Goal: Information Seeking & Learning: Learn about a topic

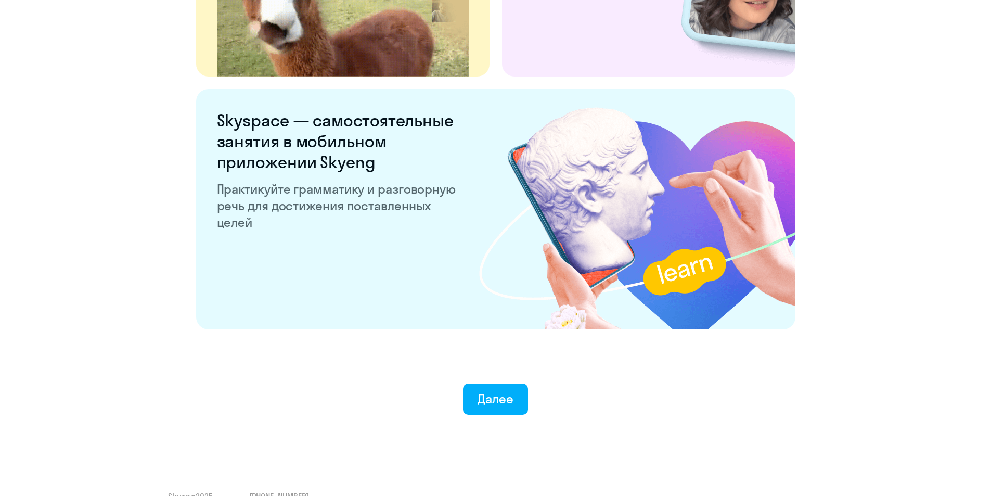
scroll to position [1893, 0]
click at [496, 402] on div "Далее" at bounding box center [496, 398] width 36 height 17
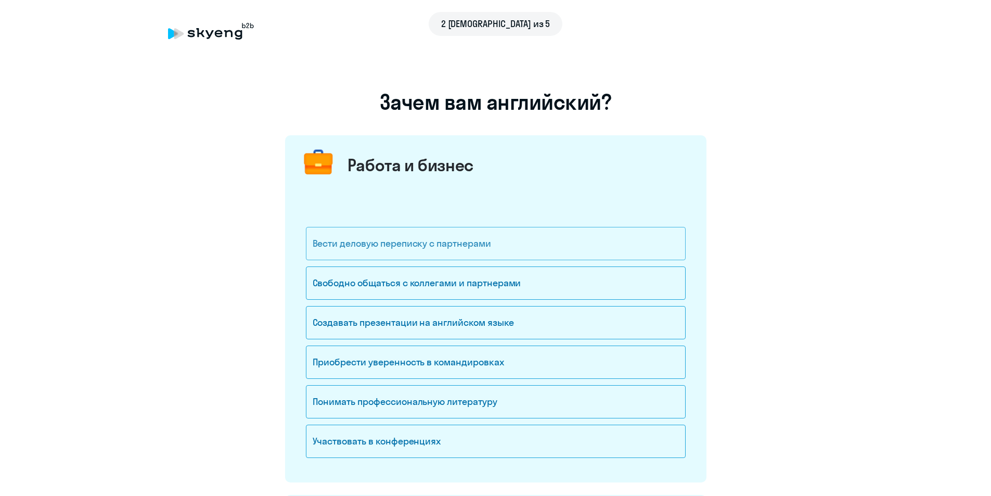
click at [525, 252] on div "Вести деловую переписку с партнерами" at bounding box center [496, 243] width 380 height 33
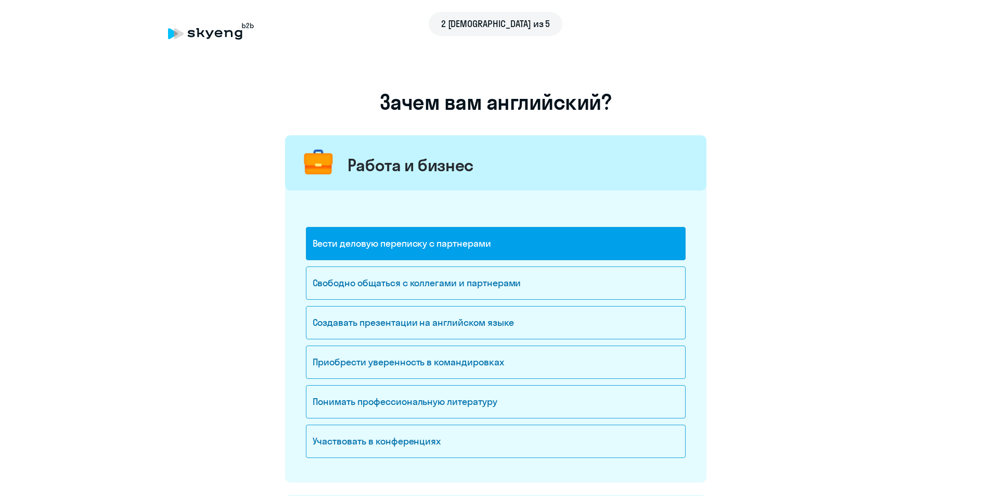
click at [559, 253] on div "Вести деловую переписку с партнерами" at bounding box center [496, 243] width 380 height 33
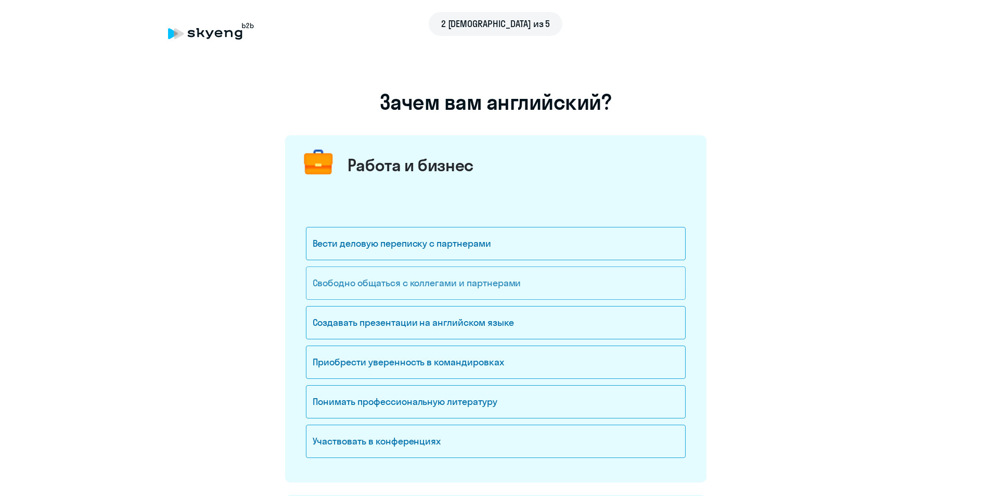
click at [546, 283] on div "Свободно общаться с коллегами и партнерами" at bounding box center [496, 282] width 380 height 33
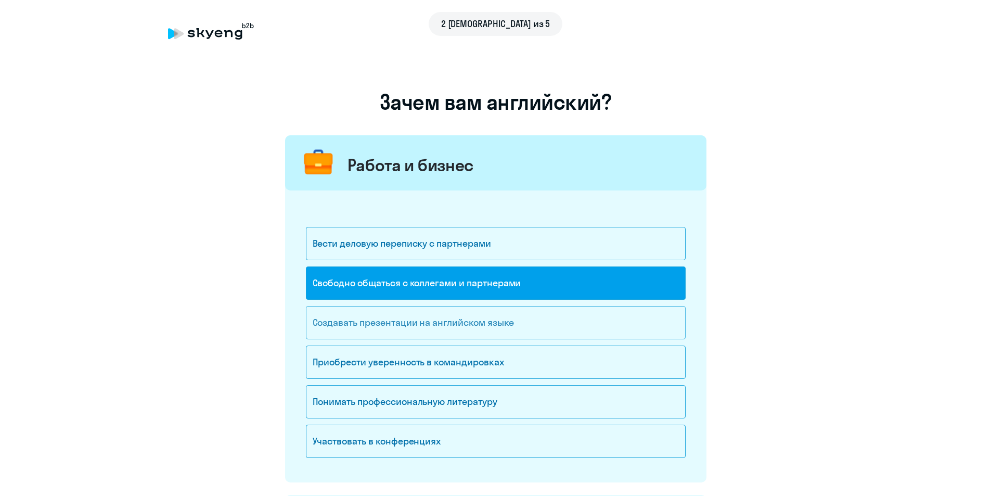
click at [521, 329] on div "Создавать презентации на английском языке" at bounding box center [496, 322] width 380 height 33
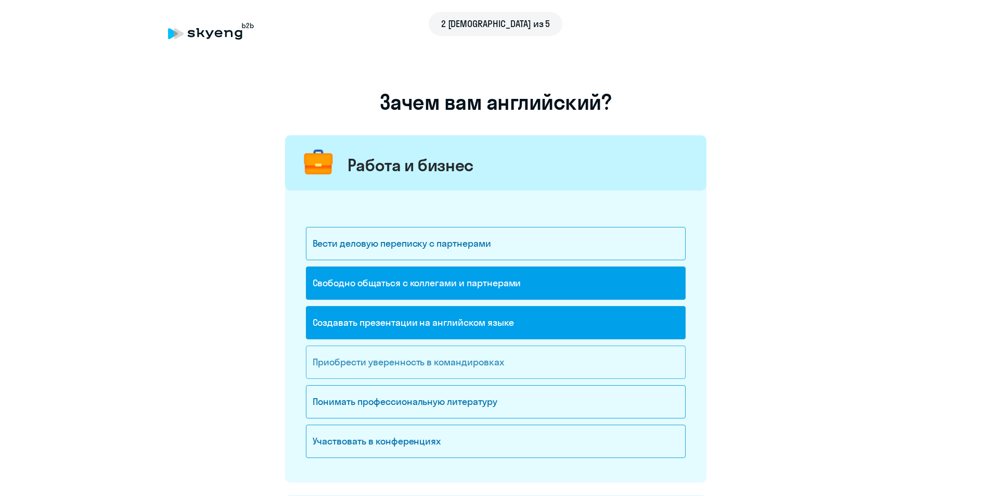
click at [512, 359] on div "Приобрести уверенность в командировках" at bounding box center [496, 361] width 380 height 33
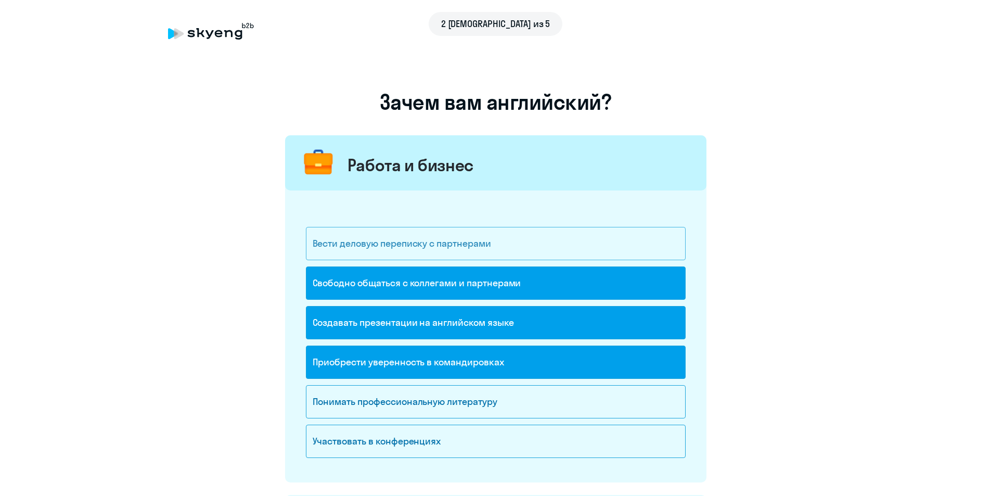
click at [578, 250] on div "Вести деловую переписку с партнерами" at bounding box center [496, 243] width 380 height 33
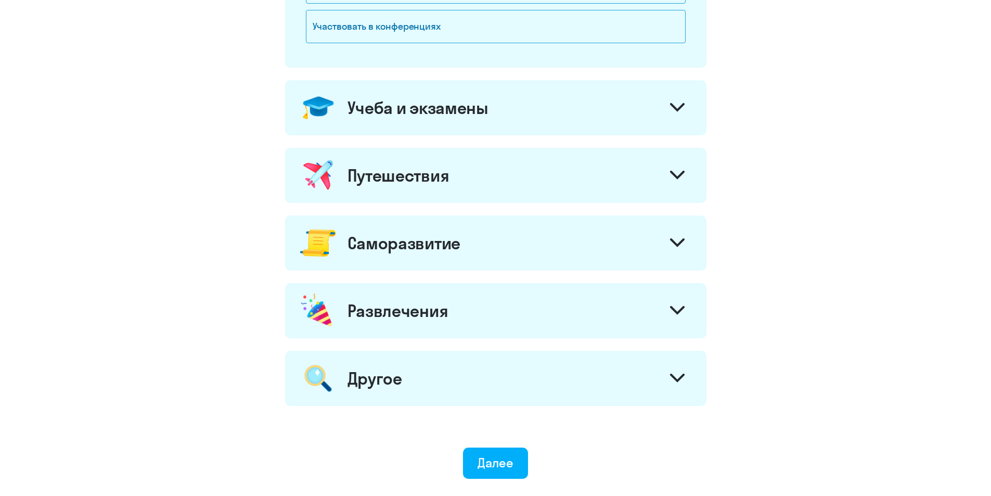
scroll to position [429, 0]
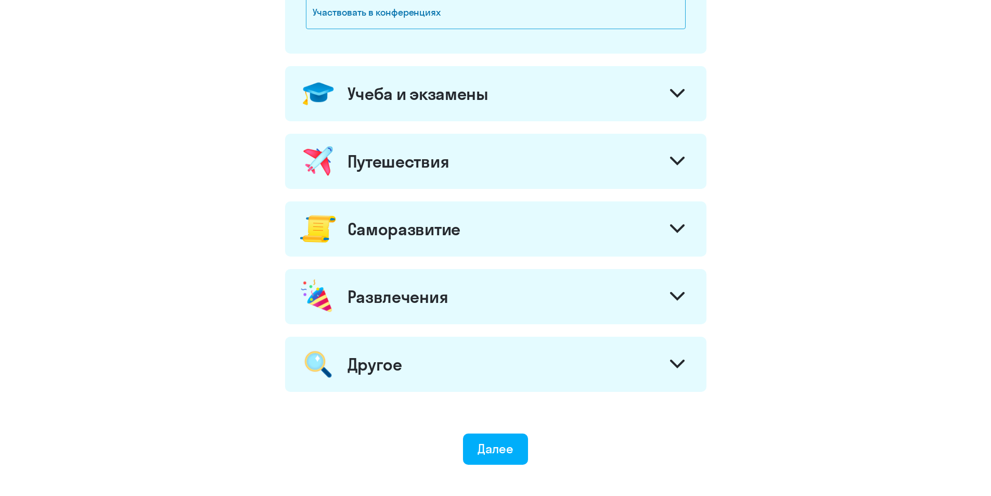
click at [657, 154] on div "Путешествия" at bounding box center [495, 161] width 421 height 55
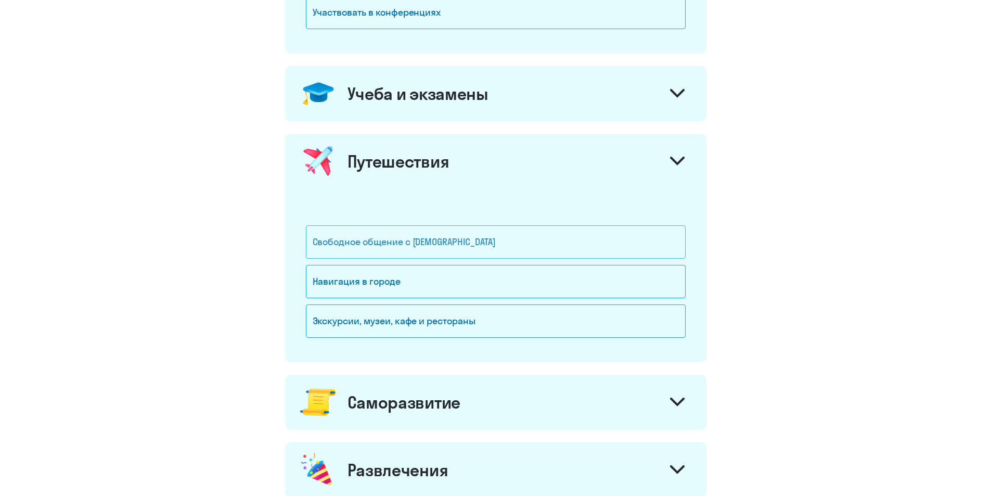
click at [495, 252] on div "Свободное общение с [DEMOGRAPHIC_DATA]" at bounding box center [496, 241] width 380 height 33
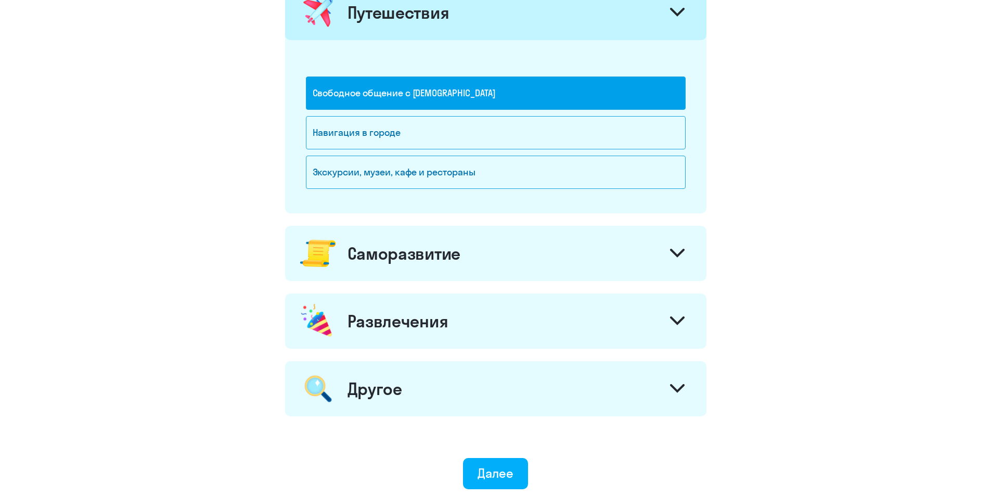
scroll to position [578, 0]
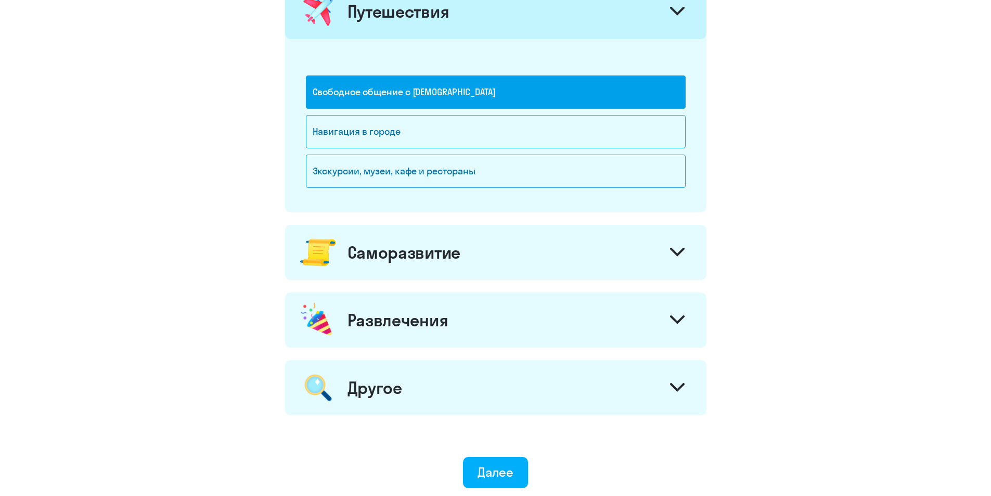
click at [666, 249] on div at bounding box center [677, 253] width 25 height 25
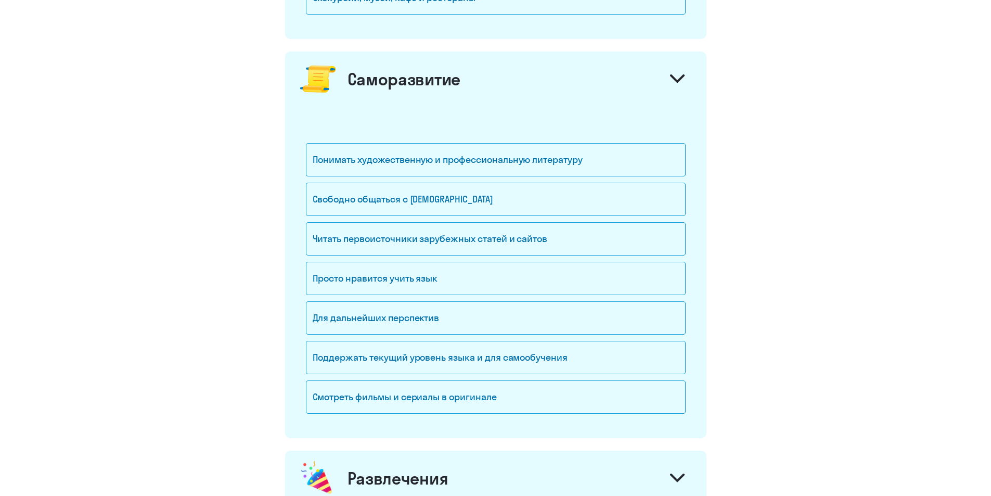
scroll to position [763, 0]
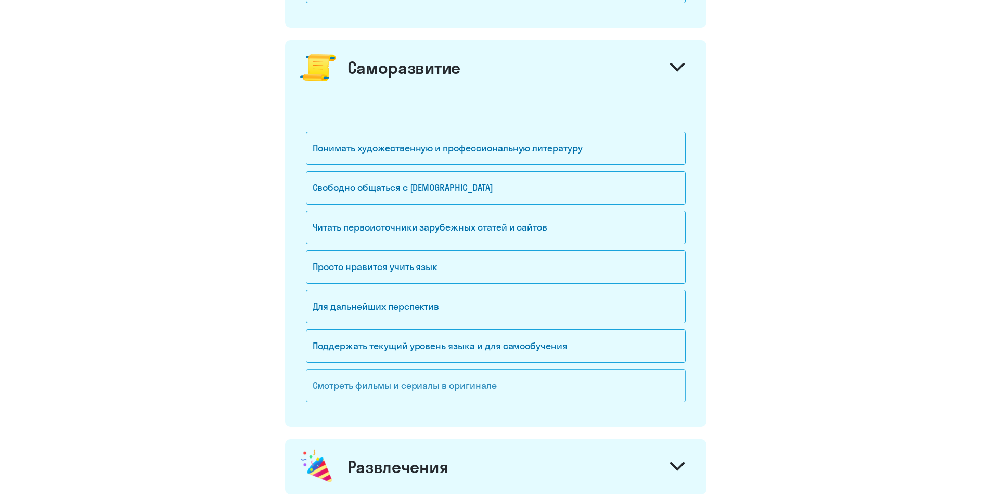
click at [525, 395] on div "Смотреть фильмы и сериалы в оригинале" at bounding box center [496, 385] width 380 height 33
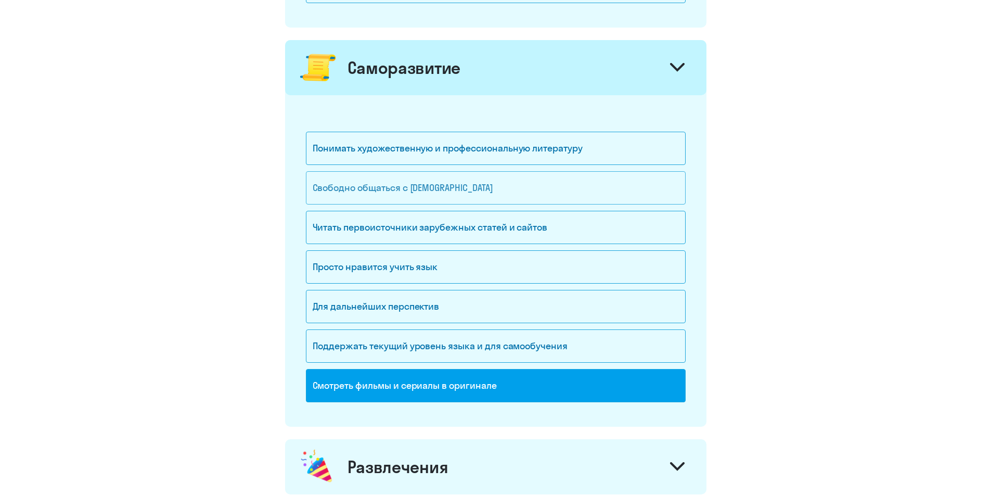
click at [508, 191] on div "Свободно общаться с [DEMOGRAPHIC_DATA]" at bounding box center [496, 187] width 380 height 33
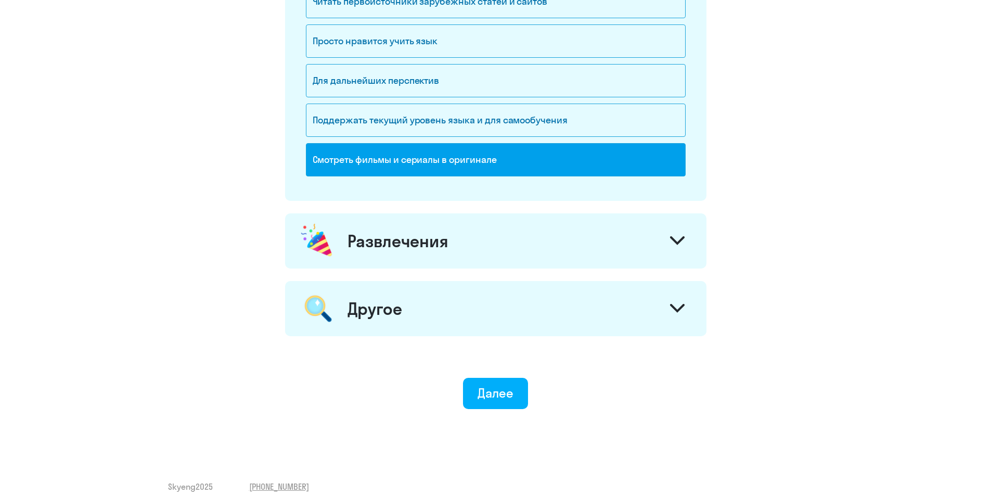
scroll to position [994, 0]
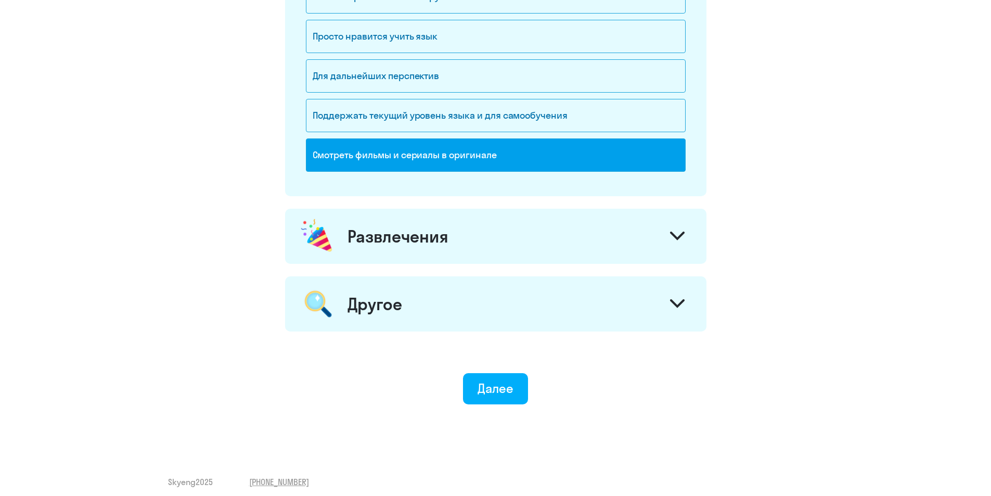
click at [664, 218] on div "Развлечения" at bounding box center [495, 236] width 421 height 55
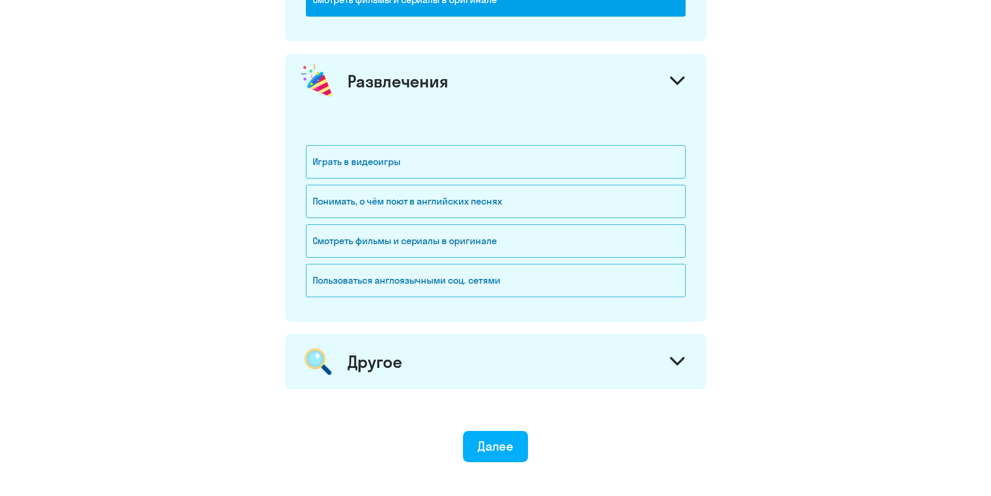
scroll to position [1154, 0]
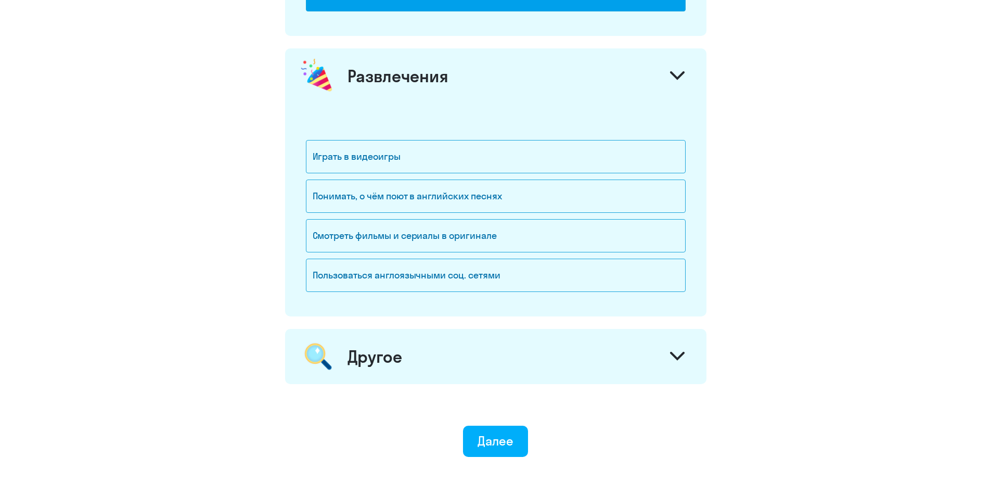
click at [651, 360] on div "Другое" at bounding box center [495, 356] width 421 height 55
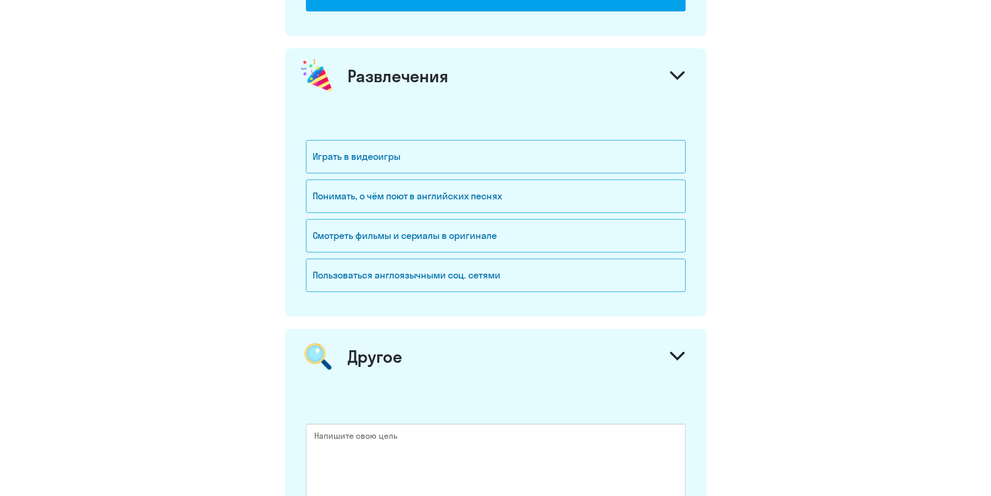
scroll to position [1347, 0]
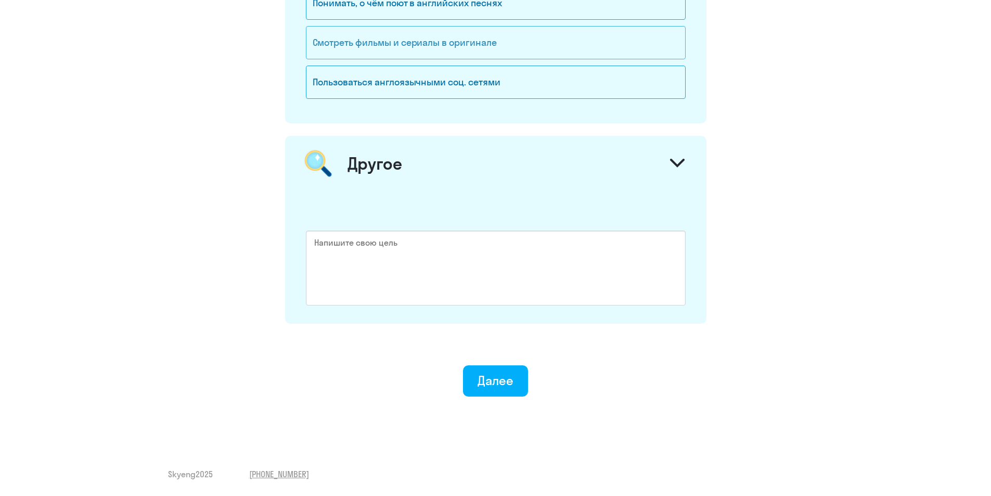
click at [605, 50] on div "Смотреть фильмы и сериалы в оригинале" at bounding box center [496, 42] width 380 height 33
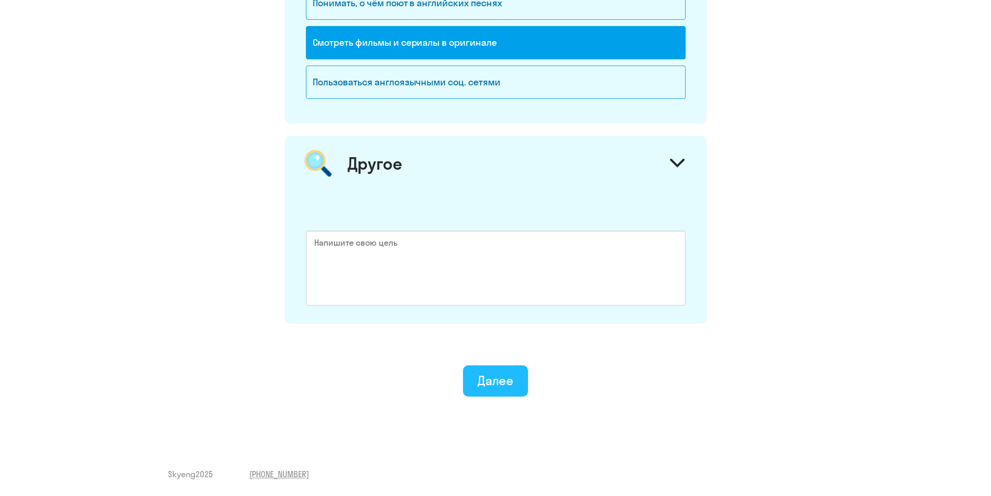
drag, startPoint x: 487, startPoint y: 364, endPoint x: 487, endPoint y: 377, distance: 12.5
click at [487, 377] on div "Далее" at bounding box center [496, 380] width 36 height 17
